Goal: Task Accomplishment & Management: Manage account settings

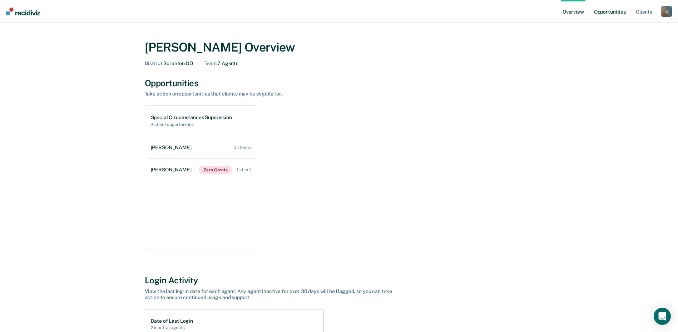
click at [612, 8] on link "Opportunities" at bounding box center [610, 11] width 35 height 23
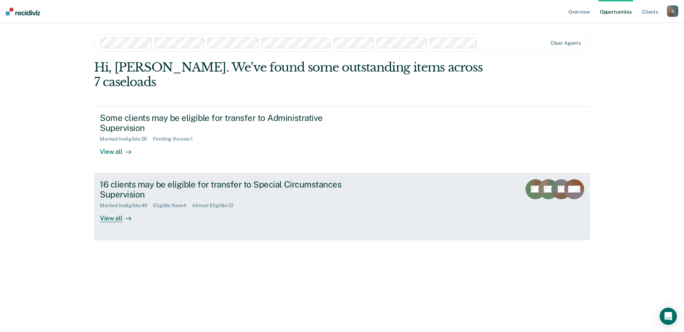
click at [170, 202] on div "Eligible Now : 4" at bounding box center [172, 205] width 39 height 6
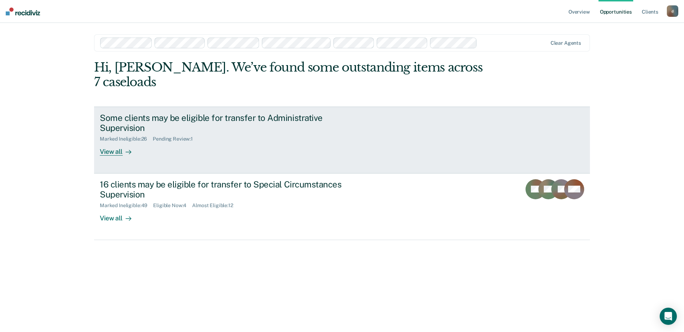
click at [120, 142] on div "View all" at bounding box center [120, 149] width 40 height 14
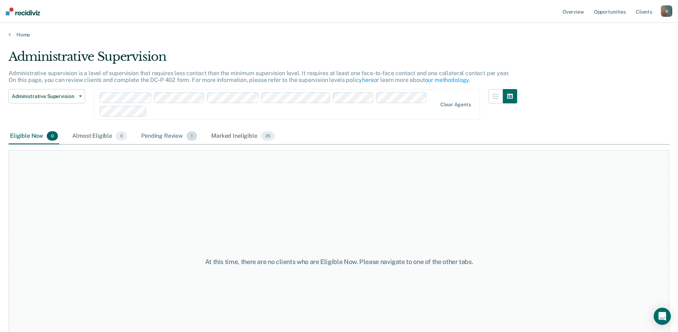
click at [148, 138] on div "Pending Review 1" at bounding box center [169, 136] width 59 height 16
click at [151, 134] on div "Pending Review 1" at bounding box center [169, 136] width 59 height 16
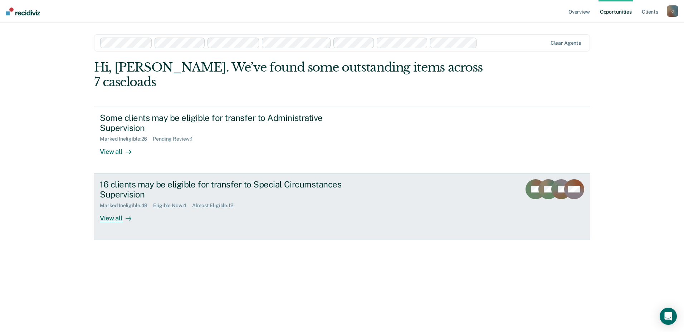
click at [111, 209] on link "16 clients may be eligible for transfer to Special Circumstances Supervision Ma…" at bounding box center [342, 206] width 496 height 67
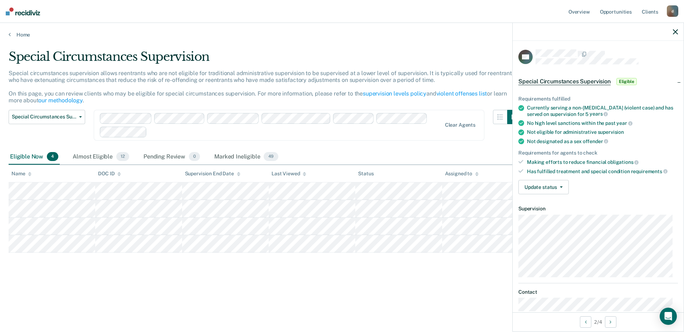
click at [629, 83] on span "Eligible" at bounding box center [626, 81] width 20 height 7
